Goal: Navigation & Orientation: Find specific page/section

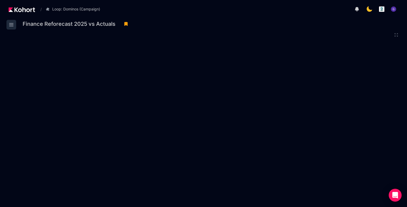
click at [13, 26] on icon at bounding box center [11, 25] width 6 height 6
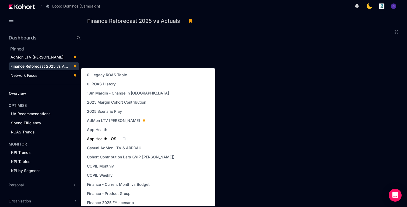
click at [103, 139] on span "App Health - OS" at bounding box center [101, 138] width 29 height 5
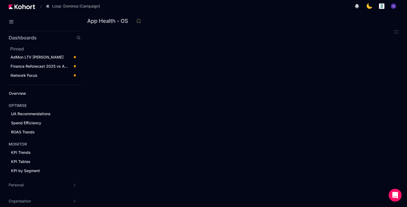
click at [252, 28] on iframe at bounding box center [243, 116] width 313 height 176
click at [30, 123] on span "Spend Efficiency" at bounding box center [26, 123] width 30 height 5
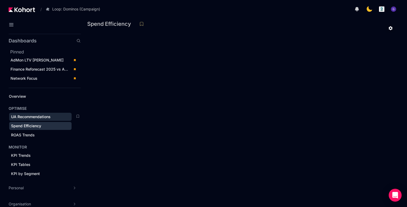
click at [37, 117] on span "UA Recommendations" at bounding box center [31, 117] width 40 height 5
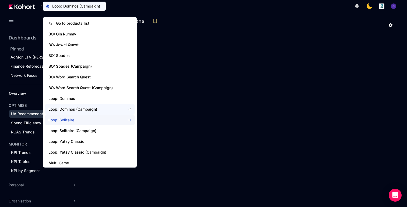
scroll to position [34, 0]
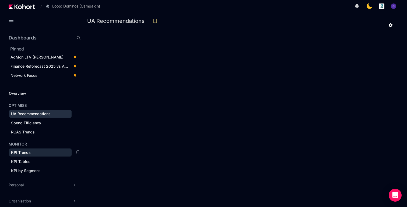
click at [32, 154] on div "KPI Trends" at bounding box center [40, 152] width 59 height 5
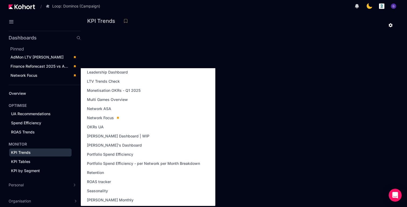
scroll to position [195, 0]
click at [111, 153] on span "Portfolio Spend Efficiency" at bounding box center [110, 153] width 46 height 5
